Goal: Check status: Check status

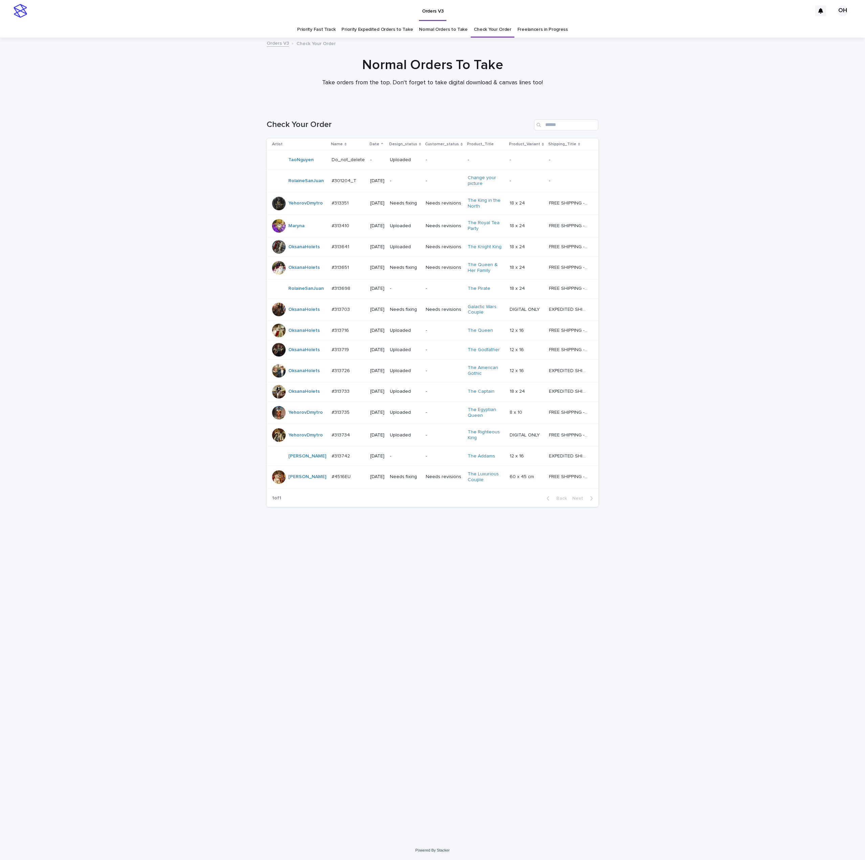
drag, startPoint x: 499, startPoint y: 30, endPoint x: 511, endPoint y: 29, distance: 11.5
click at [499, 30] on link "Check Your Order" at bounding box center [493, 30] width 38 height 16
click at [535, 31] on link "Freelancers in Progress" at bounding box center [543, 30] width 50 height 16
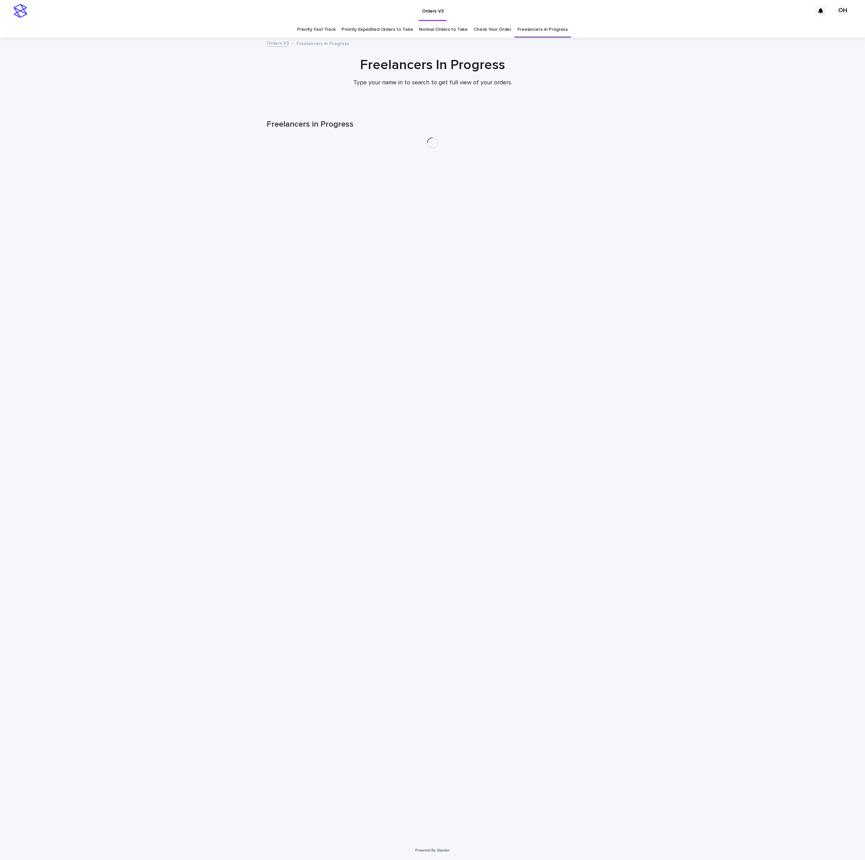
click at [489, 30] on link "Check Your Order" at bounding box center [493, 30] width 38 height 16
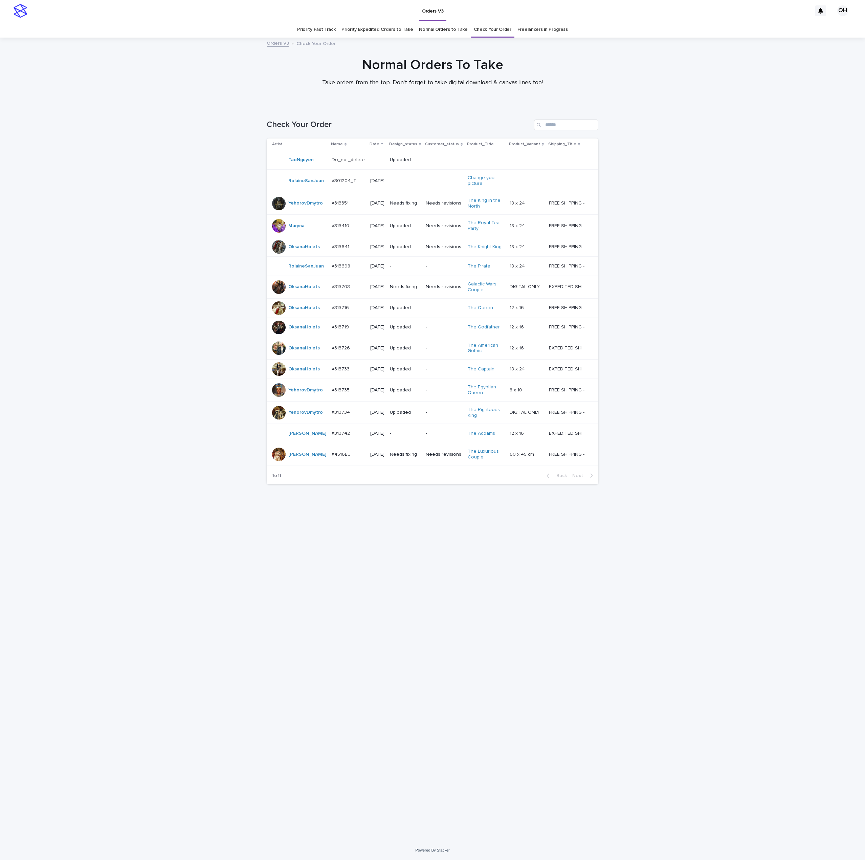
click at [281, 85] on div "Normal Orders To Take Take orders from the top. Don't forget to take digital do…" at bounding box center [432, 72] width 339 height 30
click at [347, 288] on div "#313703 #313703" at bounding box center [348, 286] width 33 height 11
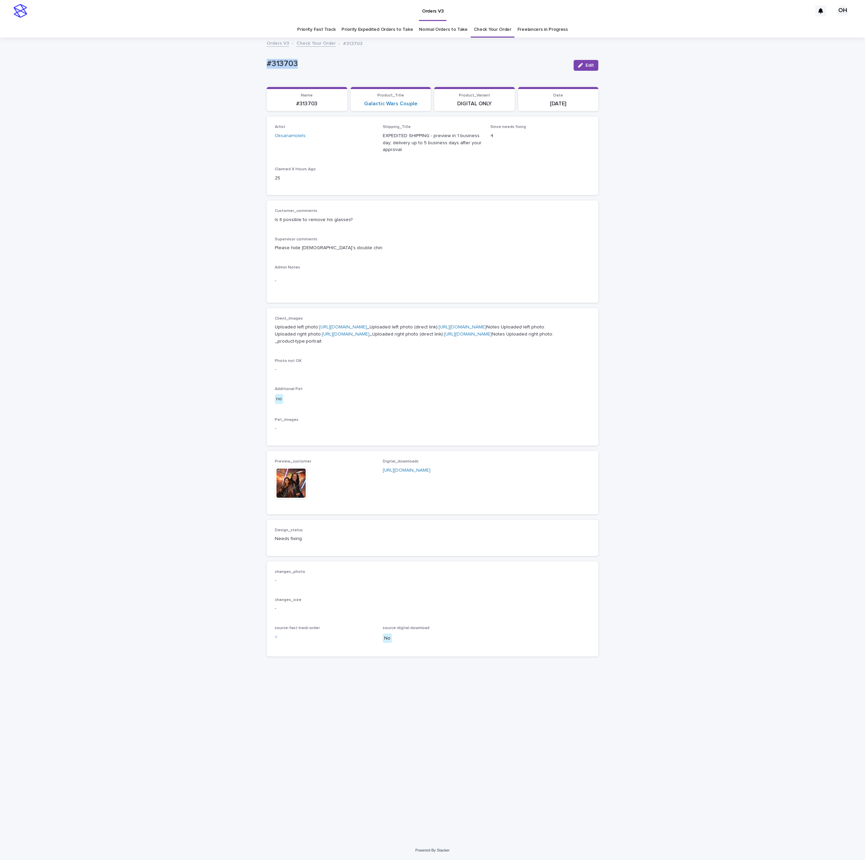
drag, startPoint x: 328, startPoint y: 68, endPoint x: 250, endPoint y: 60, distance: 78.2
click at [241, 60] on div "Loading... Saving… Loading... Saving… #313703 Edit #313703 Edit Sorry, there wa…" at bounding box center [432, 439] width 865 height 802
copy p "#313703"
click at [597, 66] on button "Edit" at bounding box center [586, 65] width 25 height 11
click at [304, 477] on div at bounding box center [307, 473] width 8 height 8
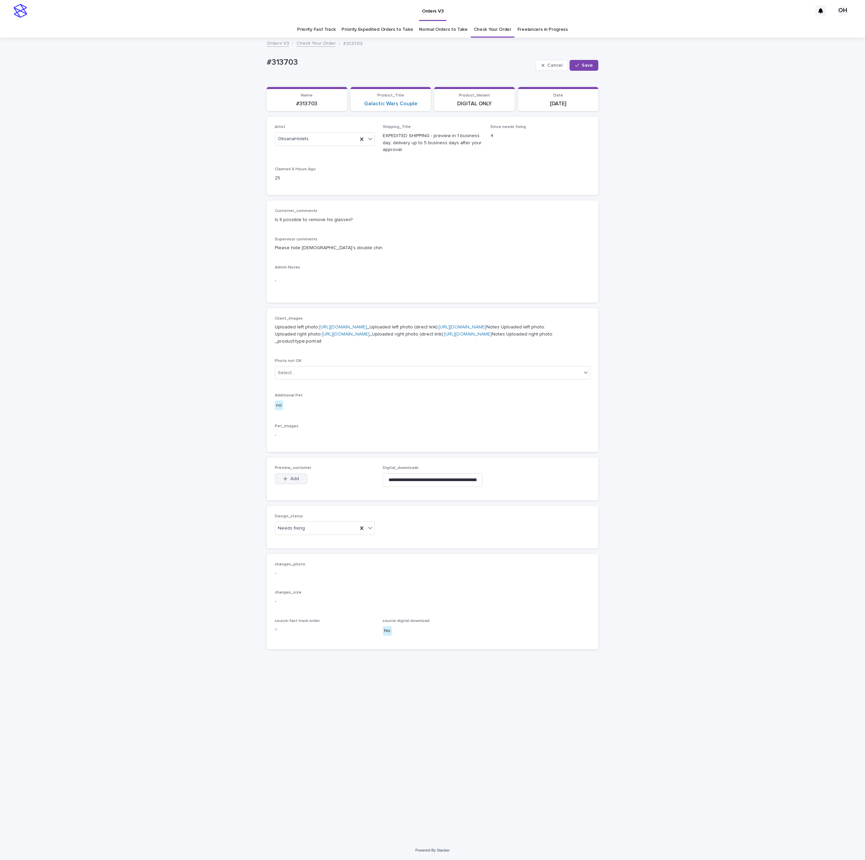
click at [299, 481] on span "Add" at bounding box center [295, 478] width 8 height 5
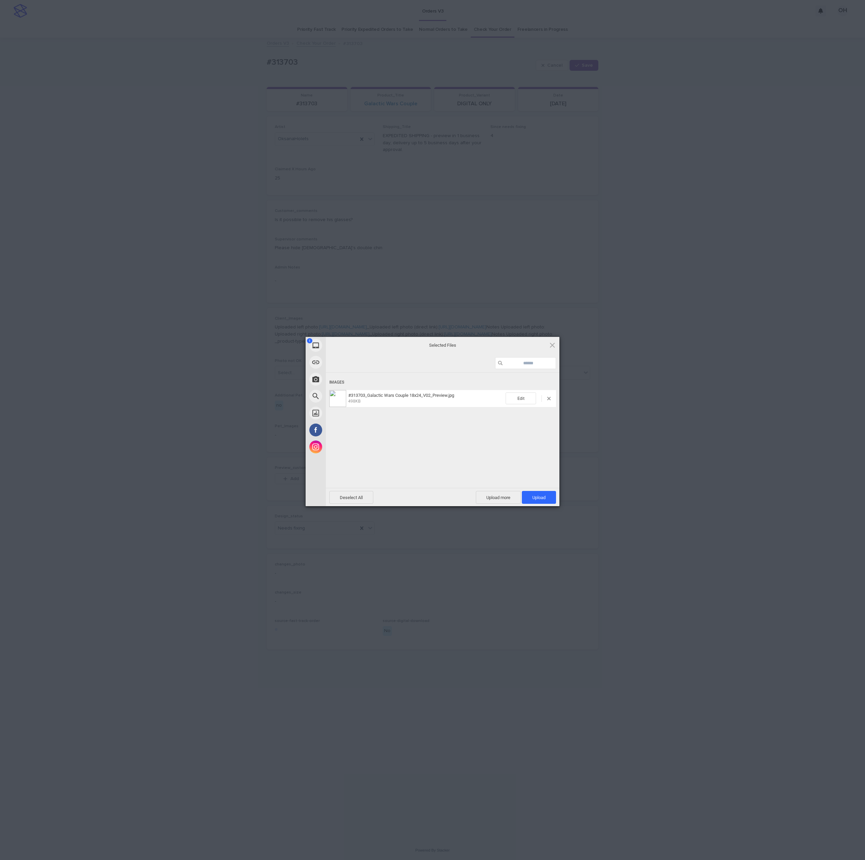
click at [546, 490] on div "Deselect All Upload more Upload 1" at bounding box center [443, 497] width 234 height 18
drag, startPoint x: 547, startPoint y: 492, endPoint x: 864, endPoint y: 354, distance: 346.7
click at [547, 493] on span "Upload 1" at bounding box center [539, 497] width 34 height 13
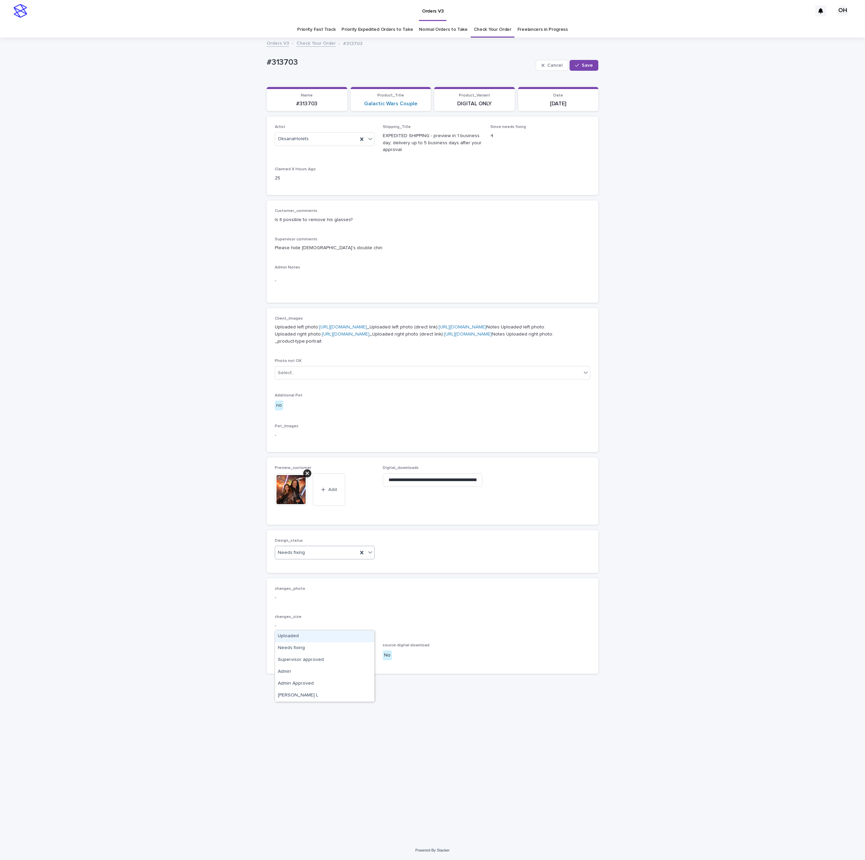
click at [291, 558] on div "Needs fixing" at bounding box center [316, 552] width 83 height 11
click at [316, 639] on div "Uploaded" at bounding box center [324, 636] width 99 height 12
click at [588, 69] on button "Save" at bounding box center [584, 65] width 29 height 11
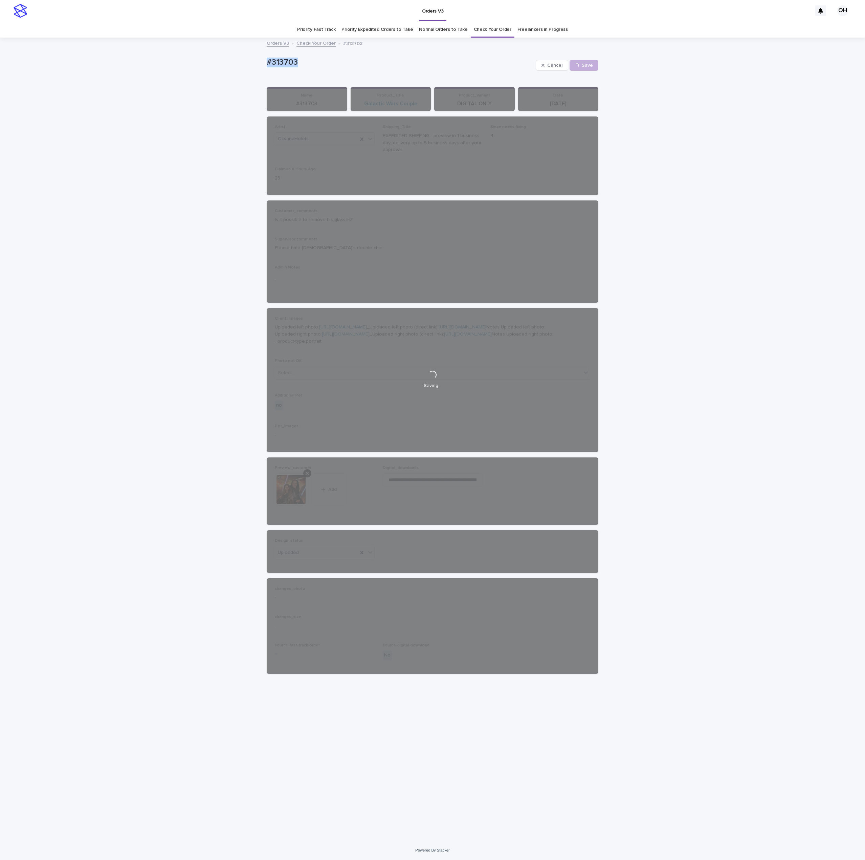
drag, startPoint x: 322, startPoint y: 49, endPoint x: 266, endPoint y: 58, distance: 56.5
click at [250, 59] on div "Loading... Saving… Loading... Saving… #313703 Cancel Save #313703 Cancel Loadin…" at bounding box center [432, 439] width 865 height 802
copy p "#313703"
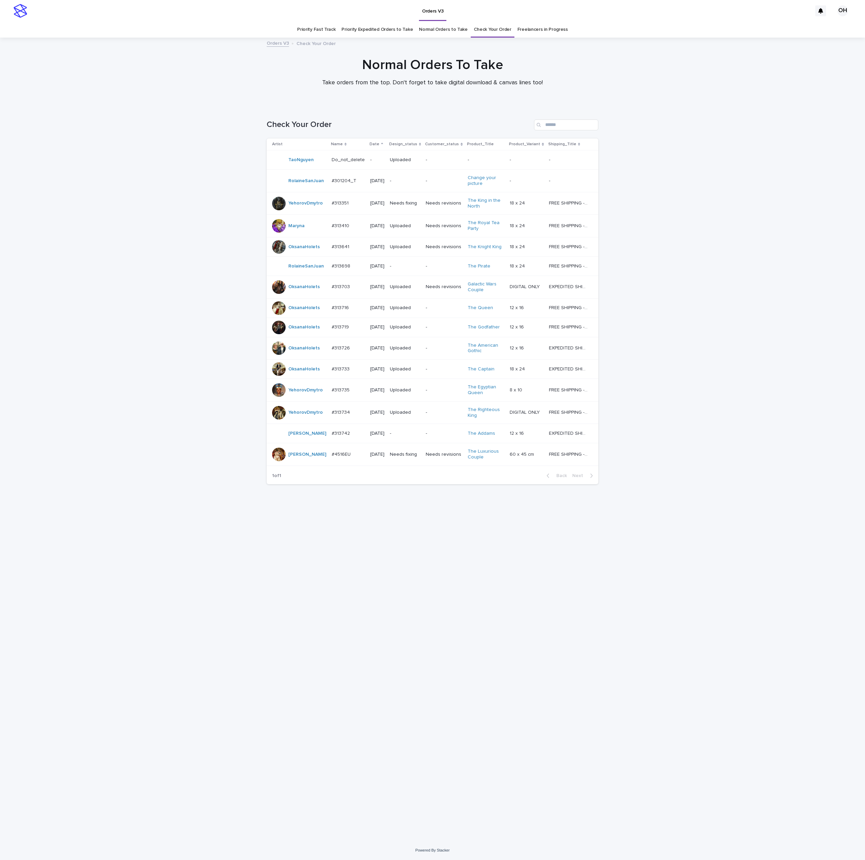
click at [343, 248] on p "#313641" at bounding box center [341, 246] width 19 height 7
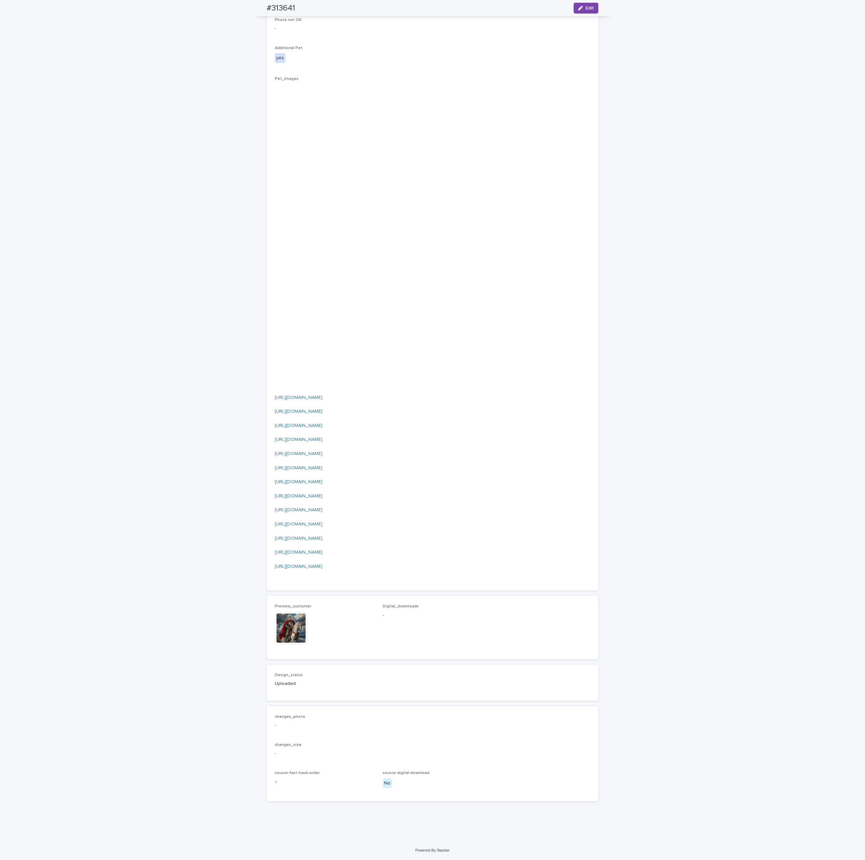
scroll to position [1354, 0]
click at [293, 621] on img at bounding box center [291, 628] width 33 height 33
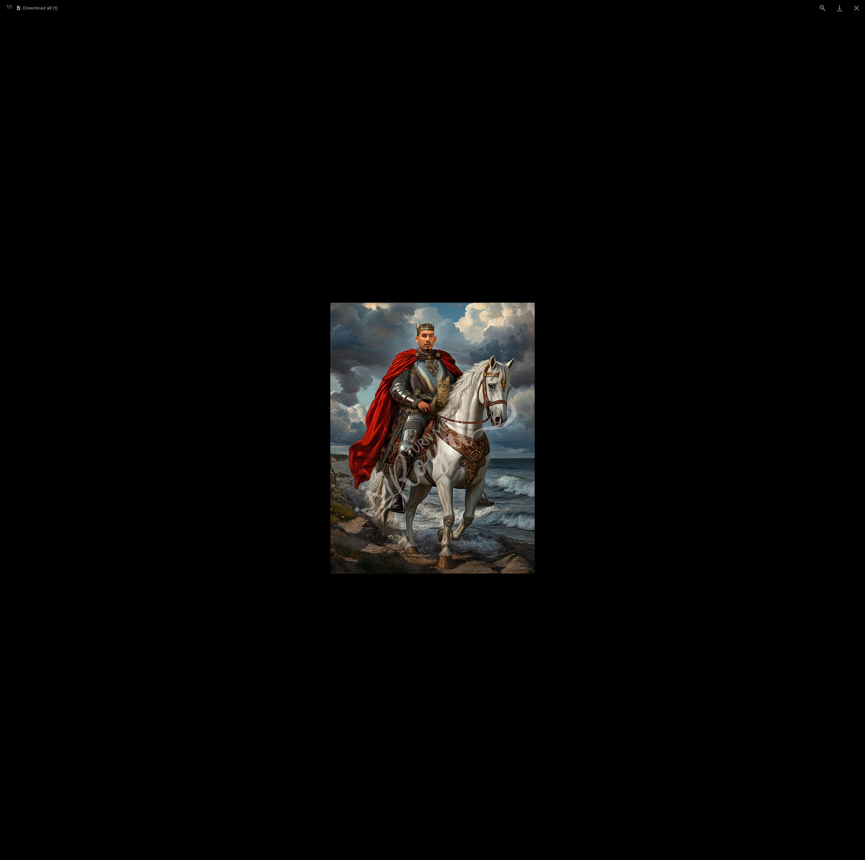
click at [706, 237] on picture at bounding box center [432, 438] width 865 height 844
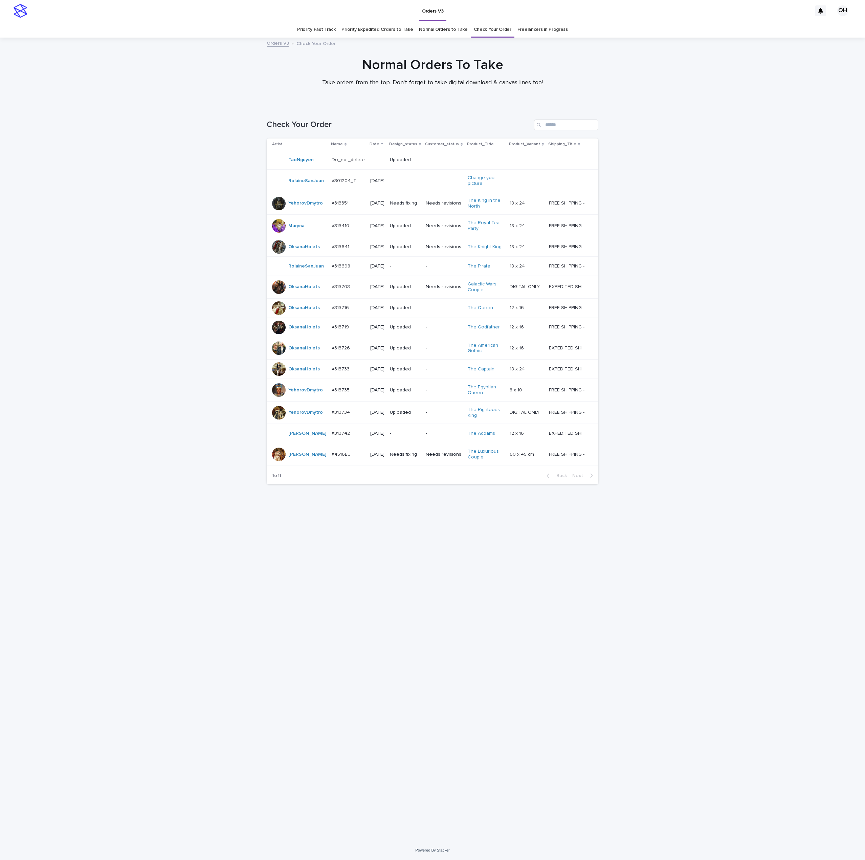
click at [282, 355] on div "OksanaHolets" at bounding box center [299, 348] width 54 height 14
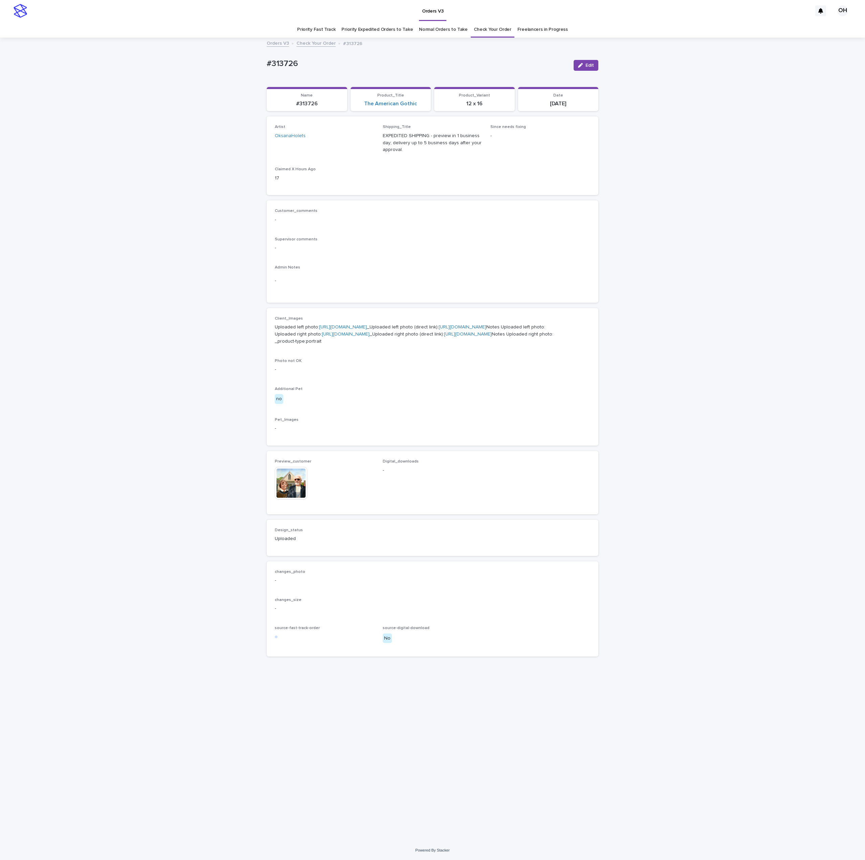
click at [293, 499] on img at bounding box center [291, 483] width 33 height 33
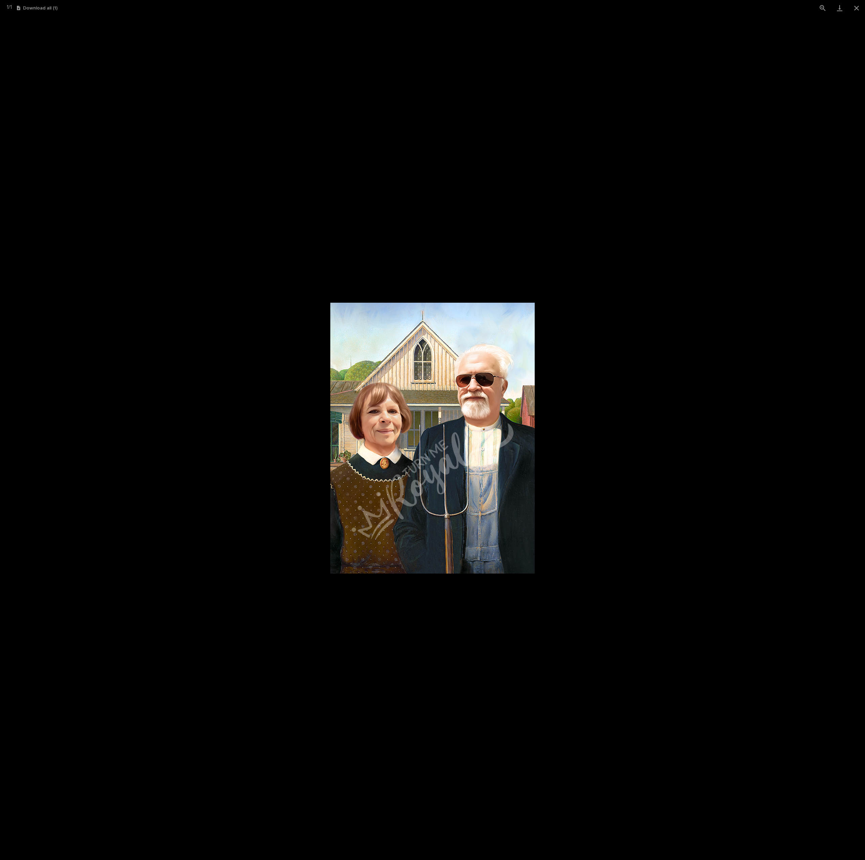
click at [680, 439] on picture at bounding box center [432, 438] width 865 height 844
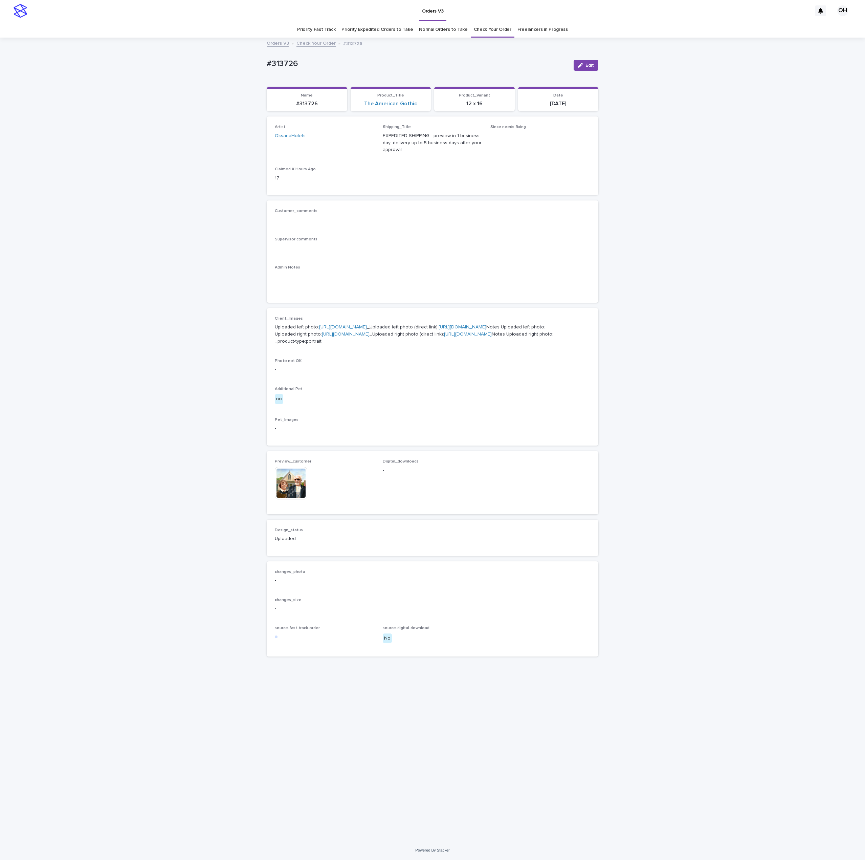
click at [313, 501] on div "This file cannot be opened Download File" at bounding box center [325, 484] width 100 height 34
click at [293, 499] on img at bounding box center [291, 483] width 33 height 33
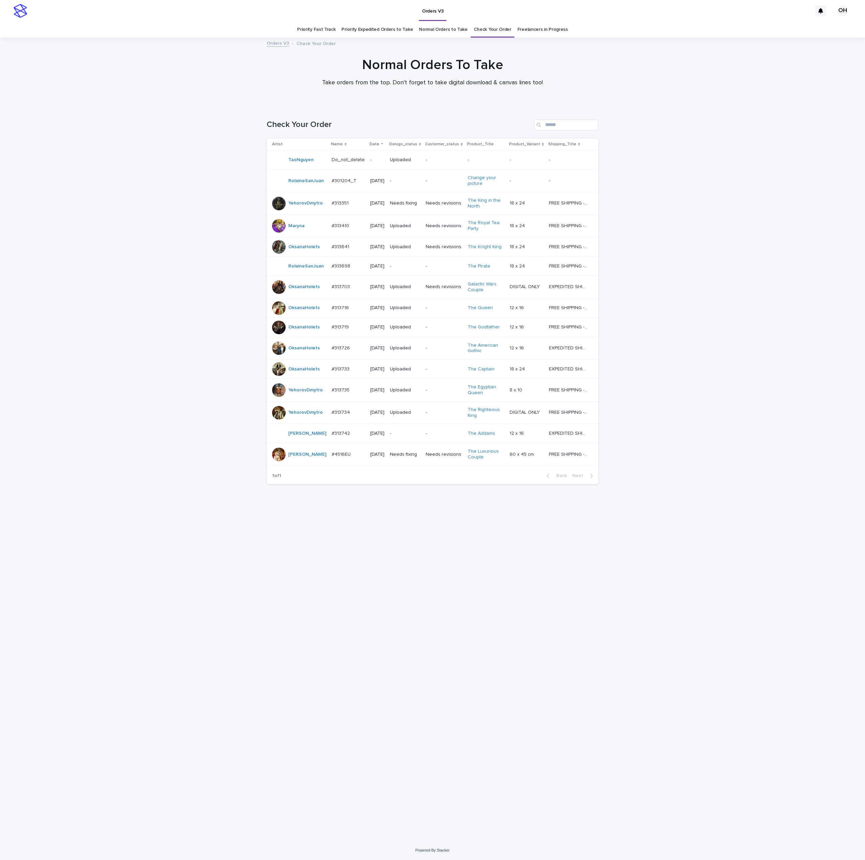
click at [335, 351] on p "#313726" at bounding box center [342, 347] width 20 height 7
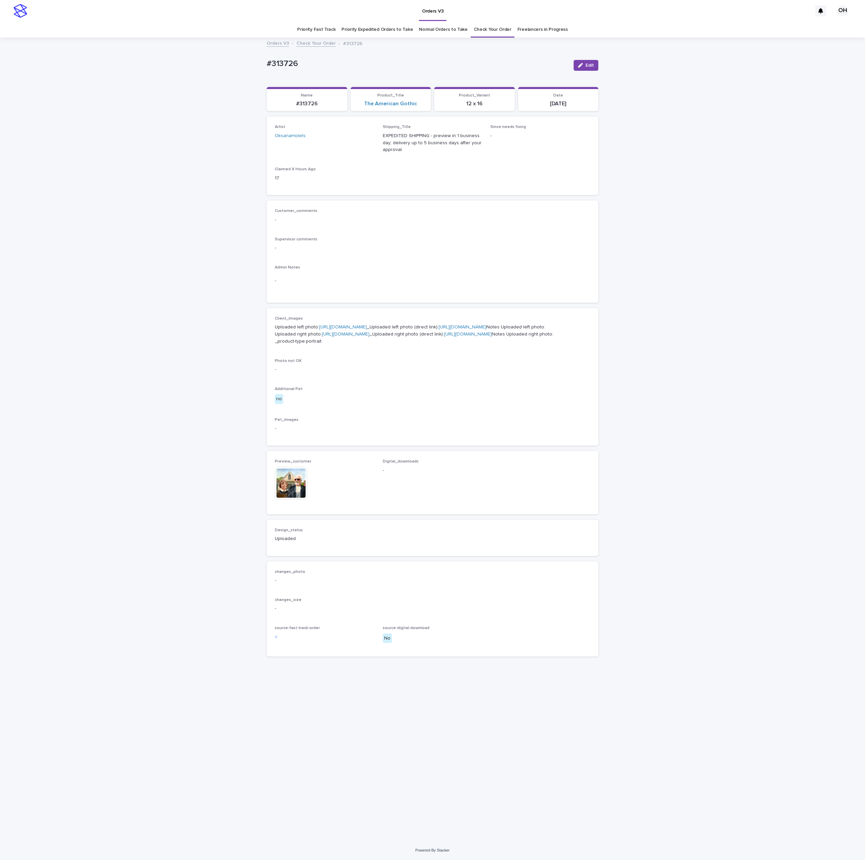
click at [291, 499] on img at bounding box center [291, 483] width 33 height 33
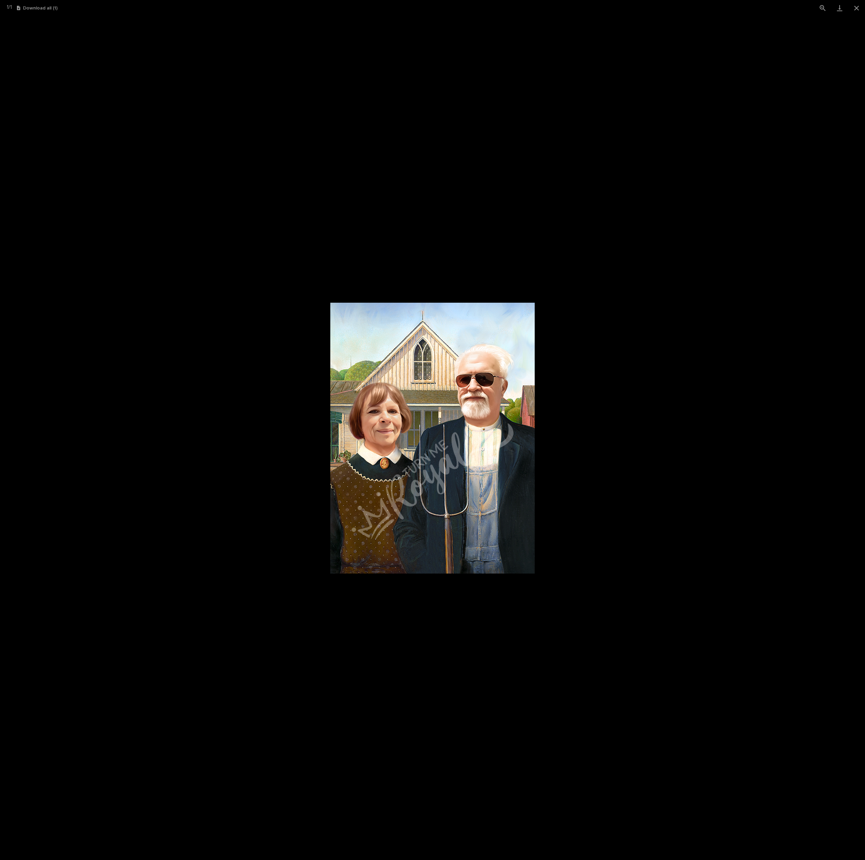
click at [604, 410] on picture at bounding box center [432, 438] width 865 height 844
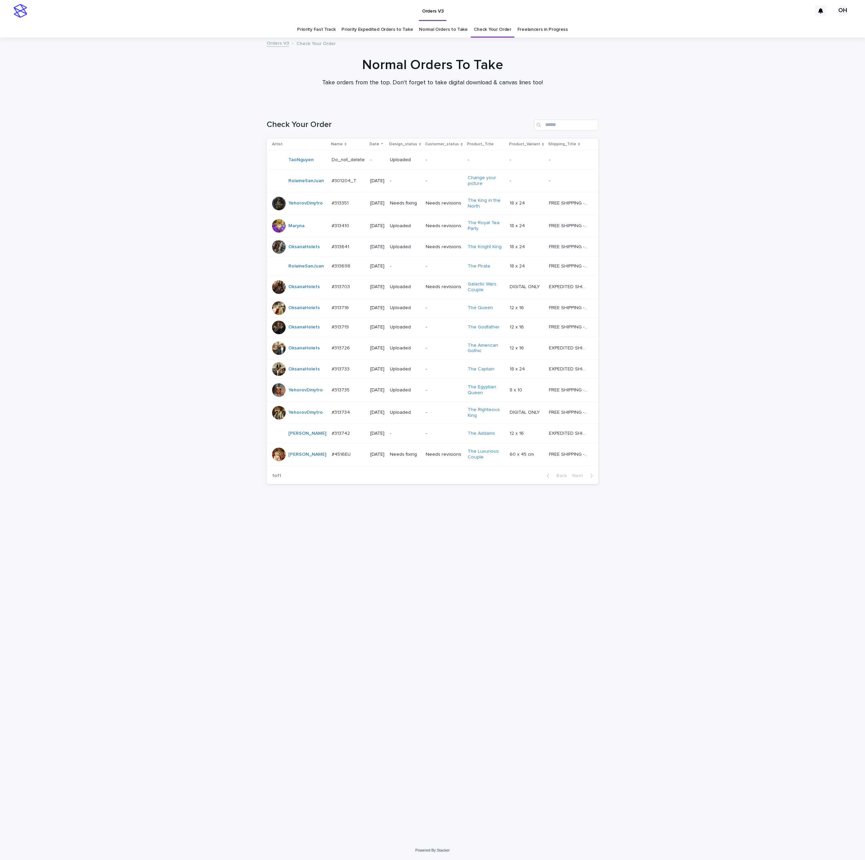
click at [344, 211] on td "#313351 #313351" at bounding box center [348, 203] width 39 height 23
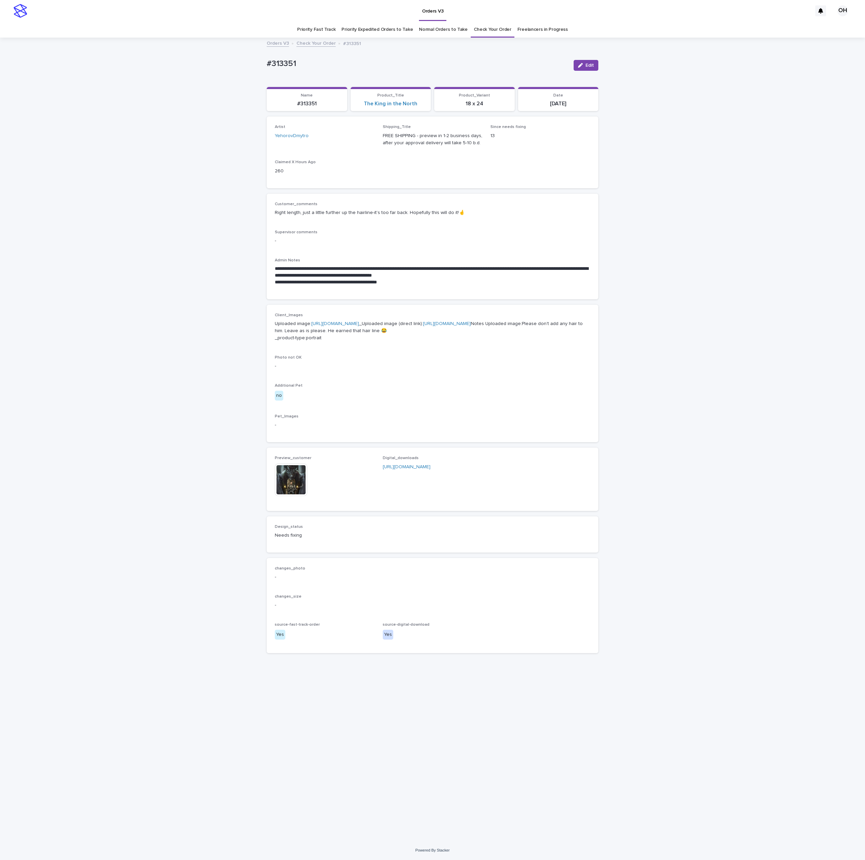
click at [291, 496] on img at bounding box center [291, 480] width 33 height 33
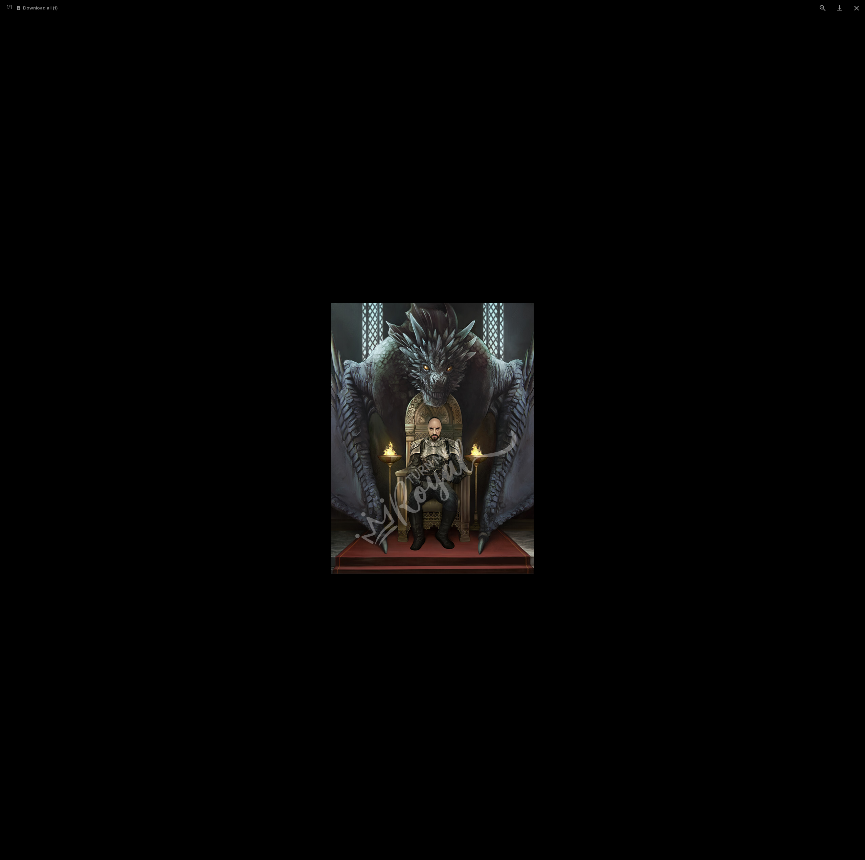
click at [725, 414] on picture at bounding box center [432, 438] width 865 height 844
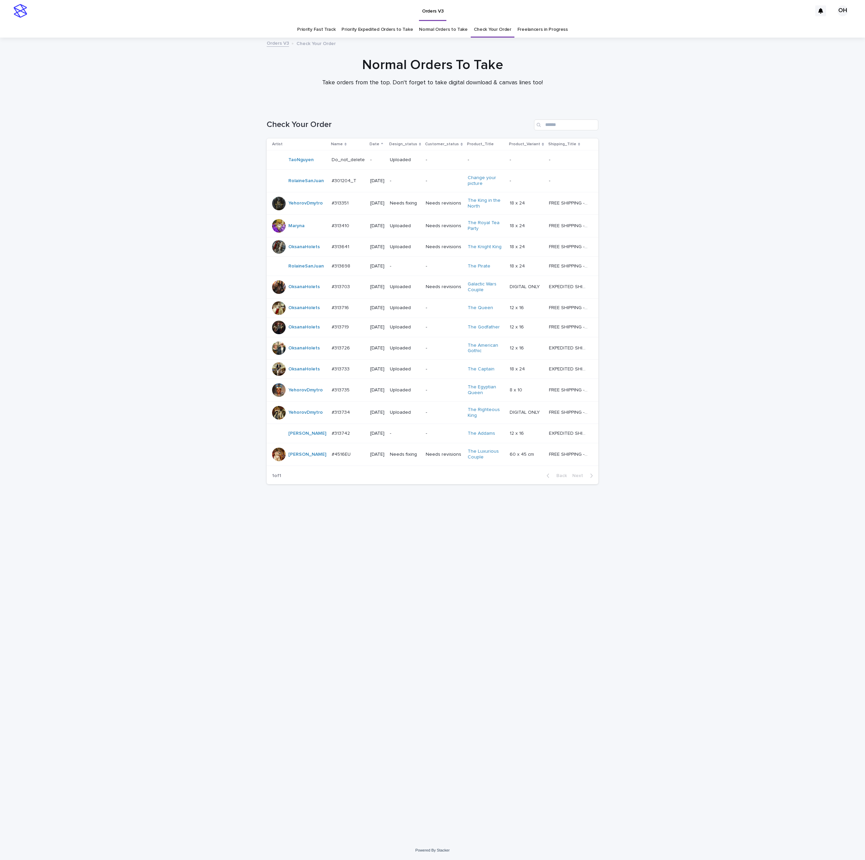
click at [282, 391] on td "YehorovDmytro" at bounding box center [298, 390] width 62 height 23
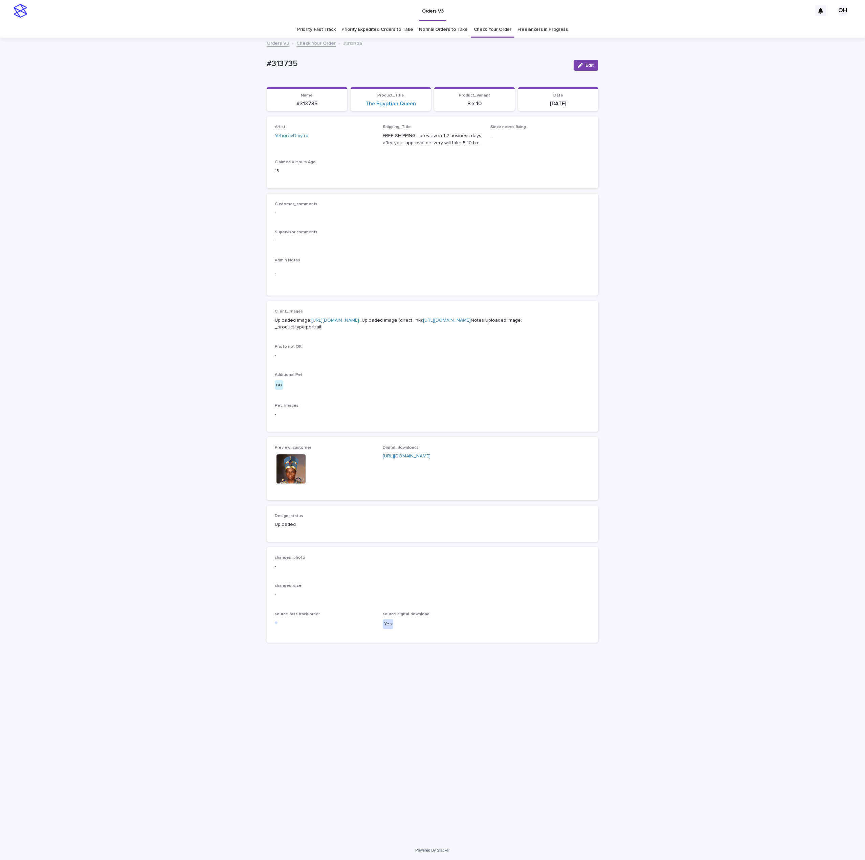
click at [294, 485] on img at bounding box center [291, 469] width 33 height 33
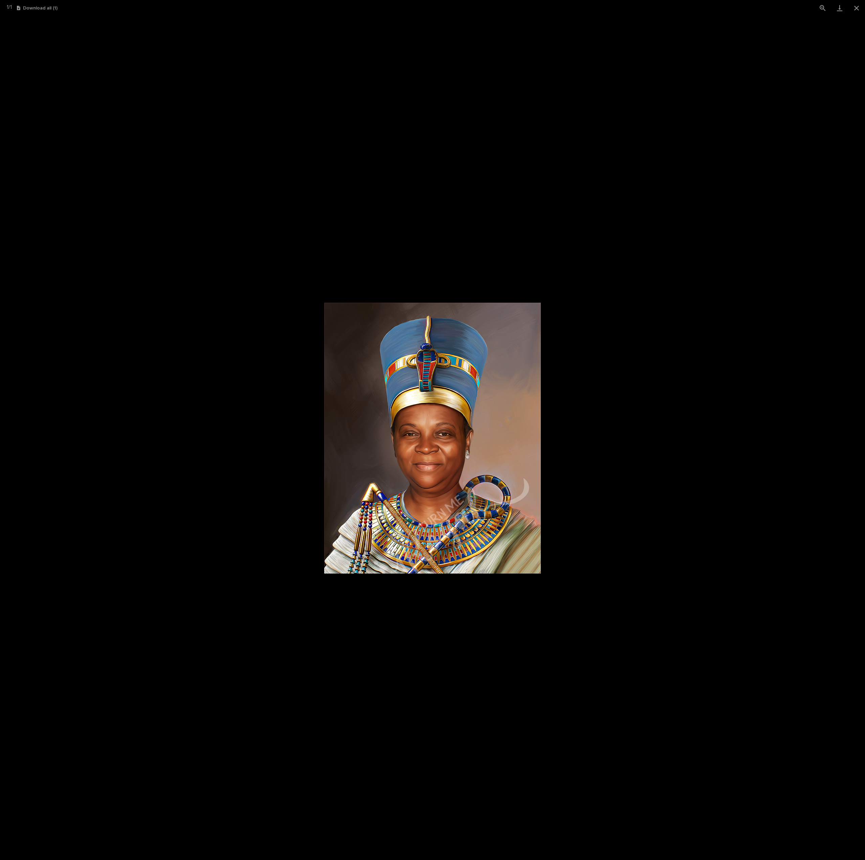
click at [828, 363] on picture at bounding box center [432, 438] width 865 height 844
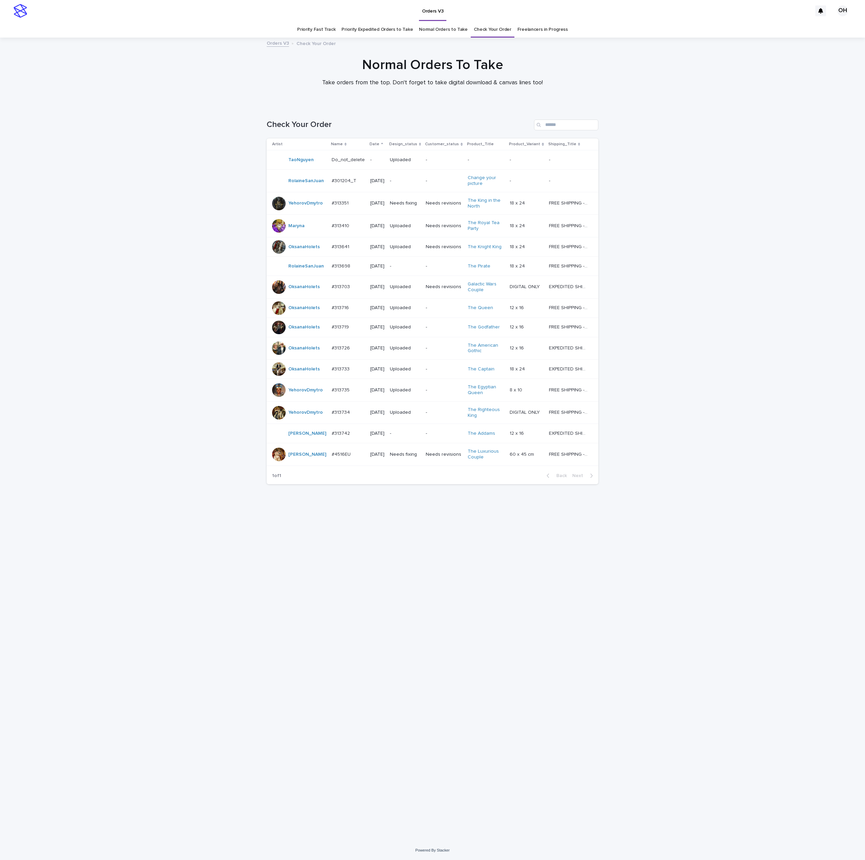
click at [273, 420] on div at bounding box center [279, 413] width 14 height 14
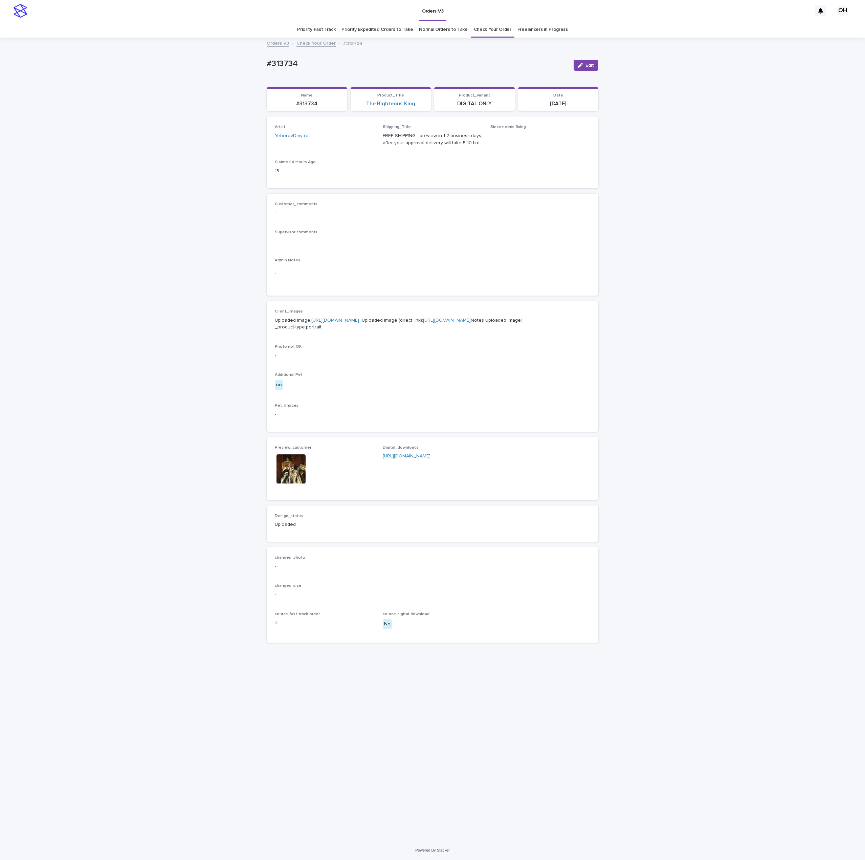
click at [295, 485] on img at bounding box center [291, 469] width 33 height 33
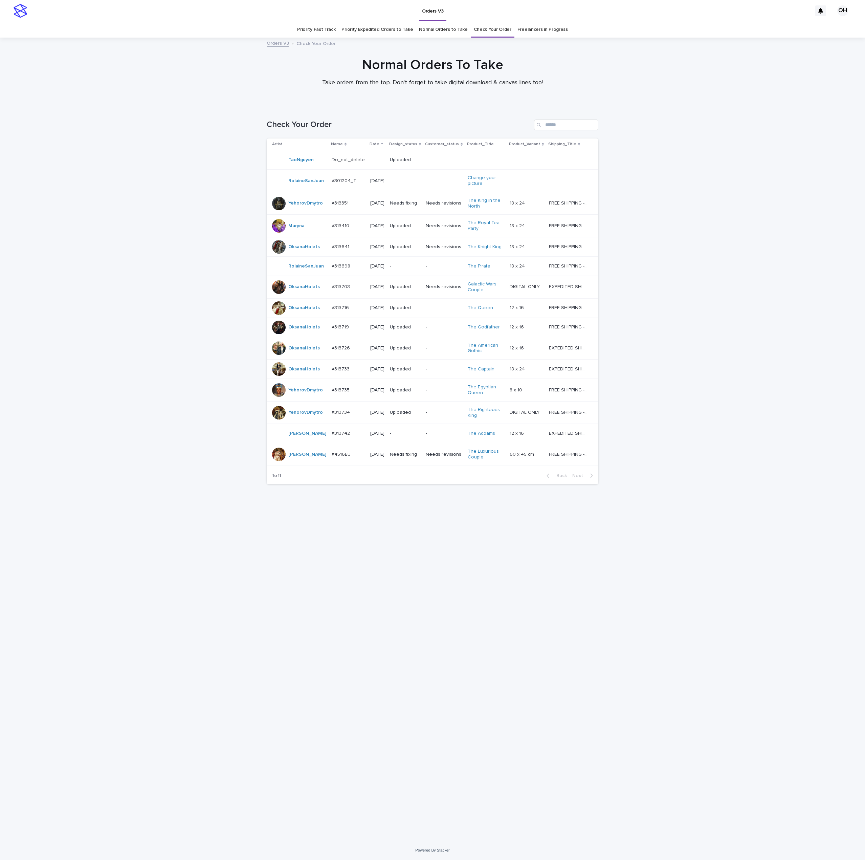
click at [440, 23] on link "Normal Orders to Take" at bounding box center [443, 30] width 49 height 16
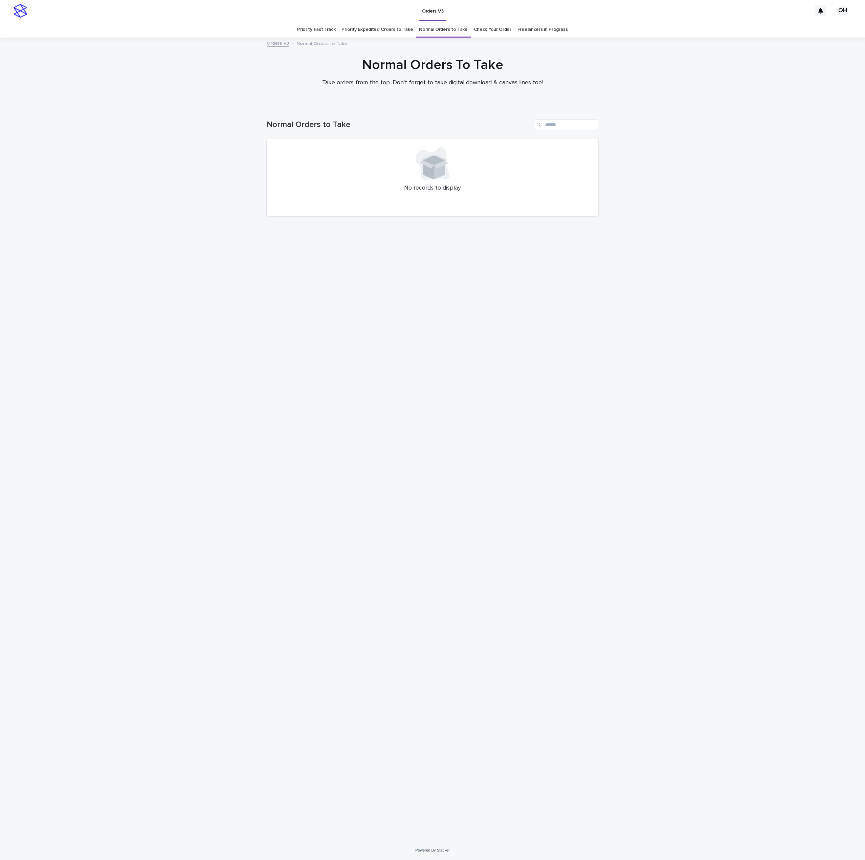
click at [488, 26] on link "Check Your Order" at bounding box center [493, 30] width 38 height 16
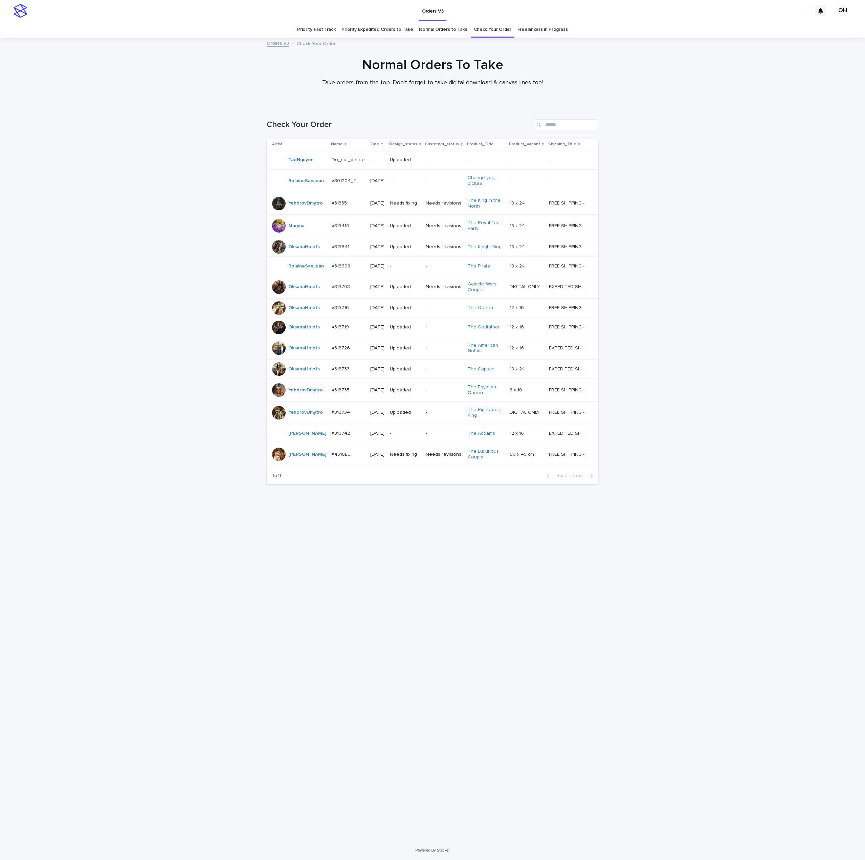
click at [368, 35] on link "Priority Expedited Orders to Take" at bounding box center [377, 30] width 71 height 16
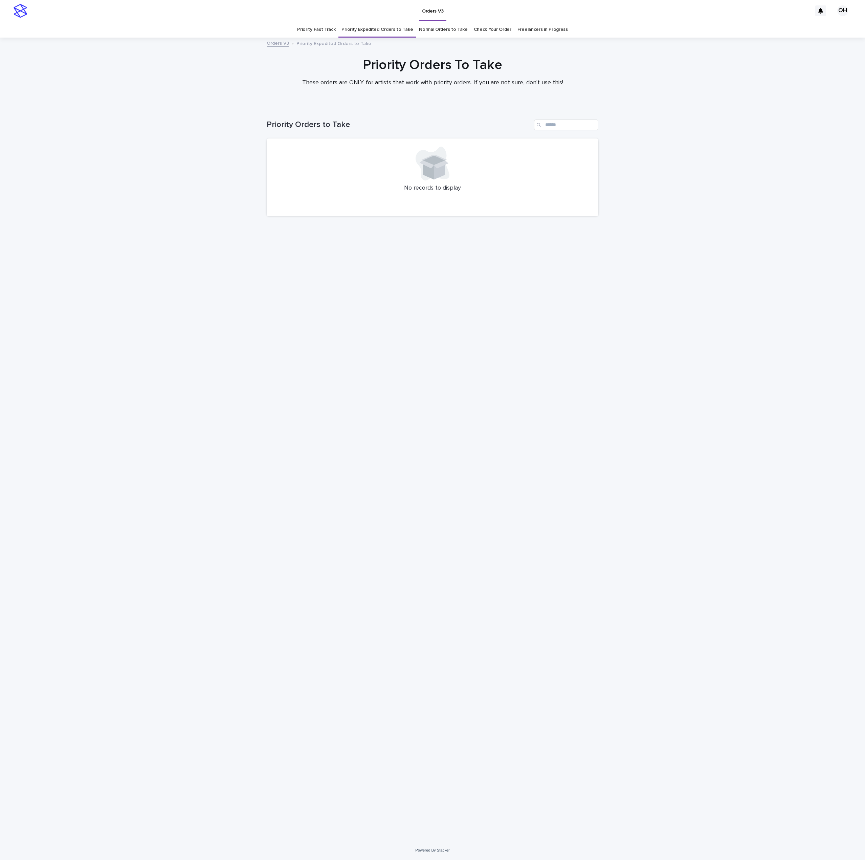
click at [457, 29] on link "Normal Orders to Take" at bounding box center [443, 30] width 49 height 16
click at [331, 25] on link "Priority Fast Track" at bounding box center [316, 30] width 38 height 16
click at [484, 34] on link "Check Your Order" at bounding box center [493, 30] width 38 height 16
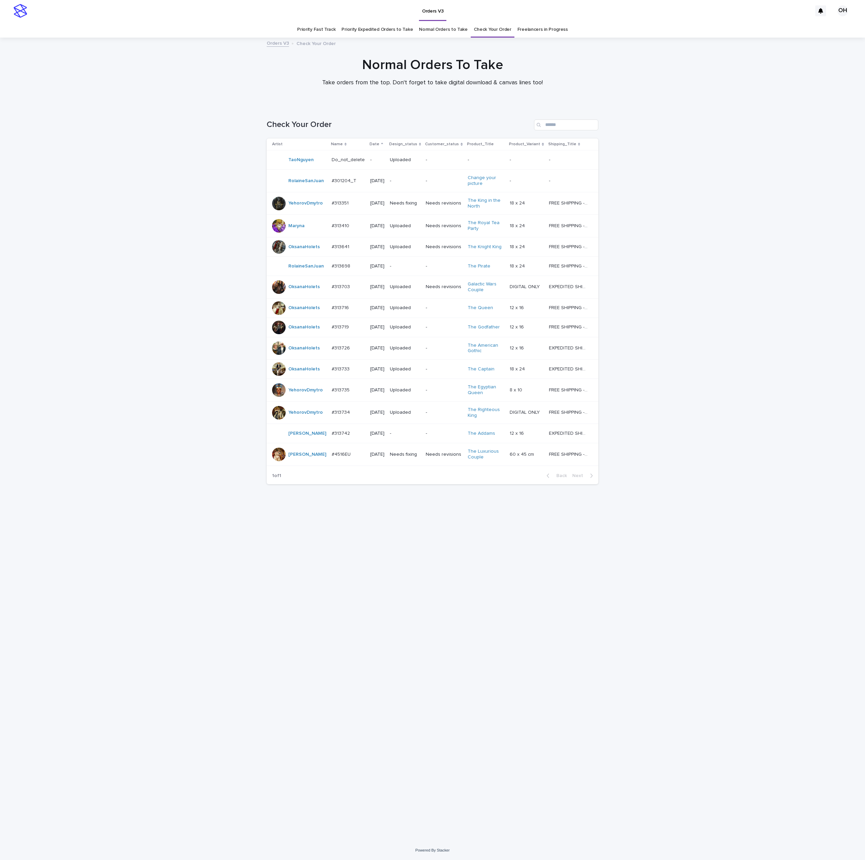
click at [278, 627] on div "Loading... Saving… Loading... Saving… Check Your Order Artist Name Date Design_…" at bounding box center [432, 465] width 339 height 718
drag, startPoint x: 763, startPoint y: 401, endPoint x: 763, endPoint y: 395, distance: 5.4
click at [763, 401] on div "Loading... Saving… Loading... Saving… Check Your Order Artist Name Date Design_…" at bounding box center [432, 473] width 865 height 735
click at [687, 98] on div at bounding box center [432, 72] width 865 height 68
click at [335, 457] on p "#4516EU" at bounding box center [342, 453] width 20 height 7
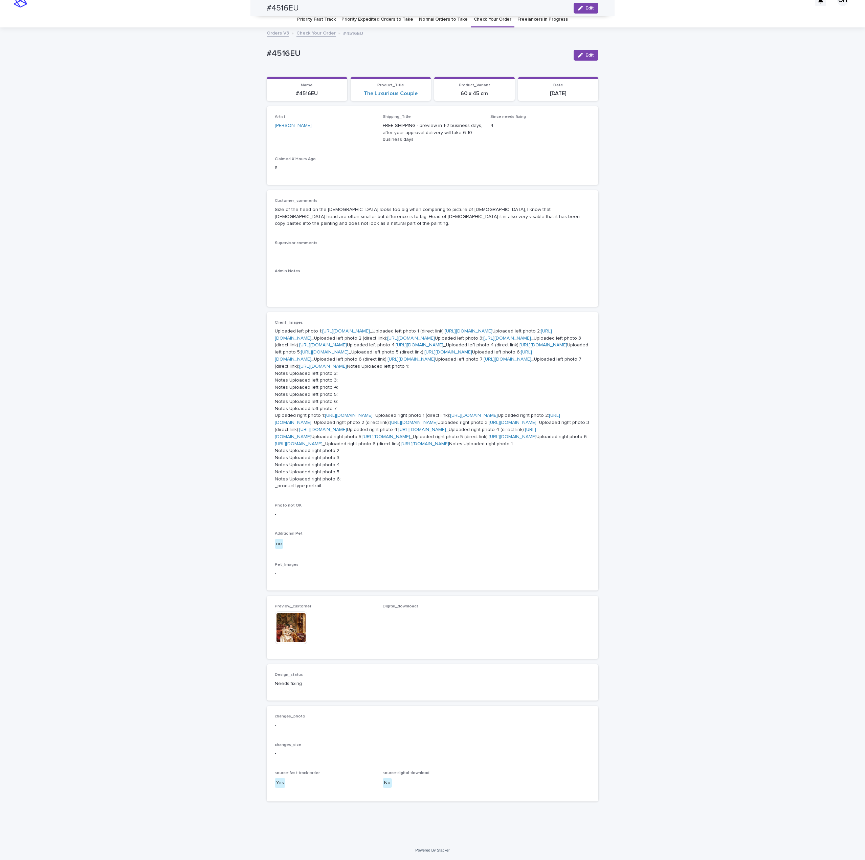
scroll to position [397, 0]
click at [294, 626] on img at bounding box center [291, 628] width 33 height 33
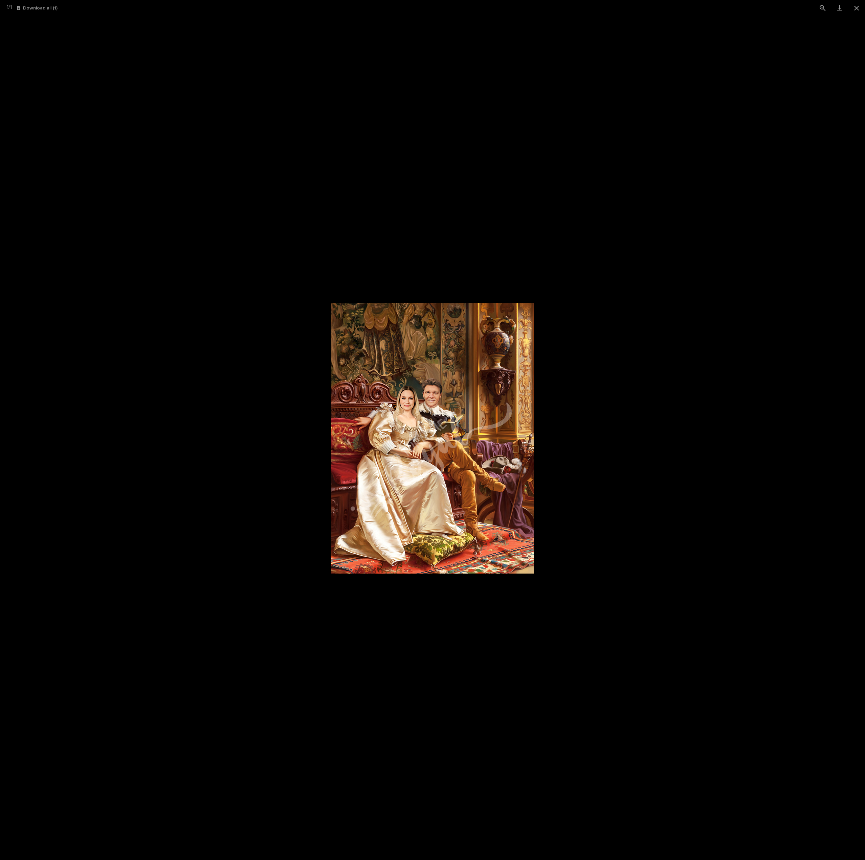
click at [650, 428] on picture at bounding box center [432, 438] width 865 height 844
